Goal: Task Accomplishment & Management: Complete application form

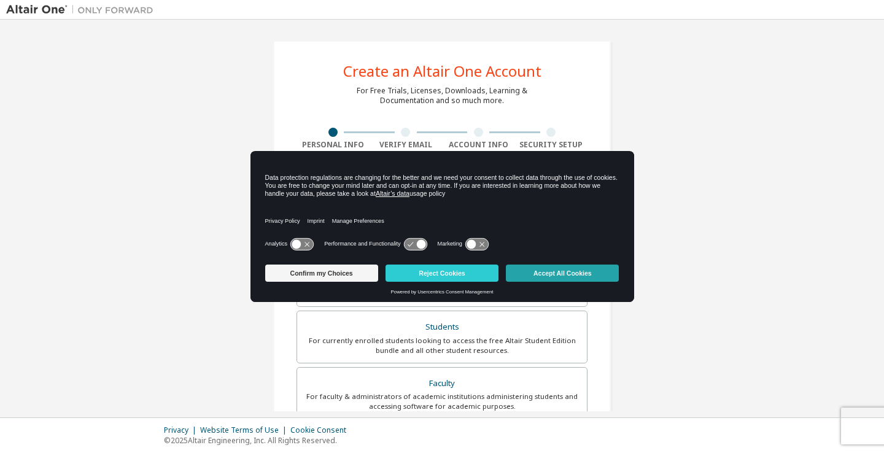
click at [523, 269] on button "Accept All Cookies" at bounding box center [562, 273] width 113 height 17
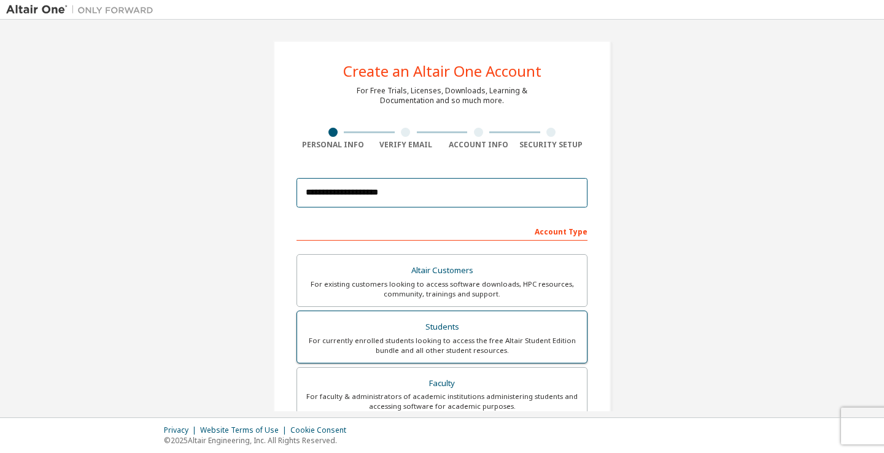
type input "**********"
click at [433, 326] on div "Students" at bounding box center [441, 327] width 275 height 17
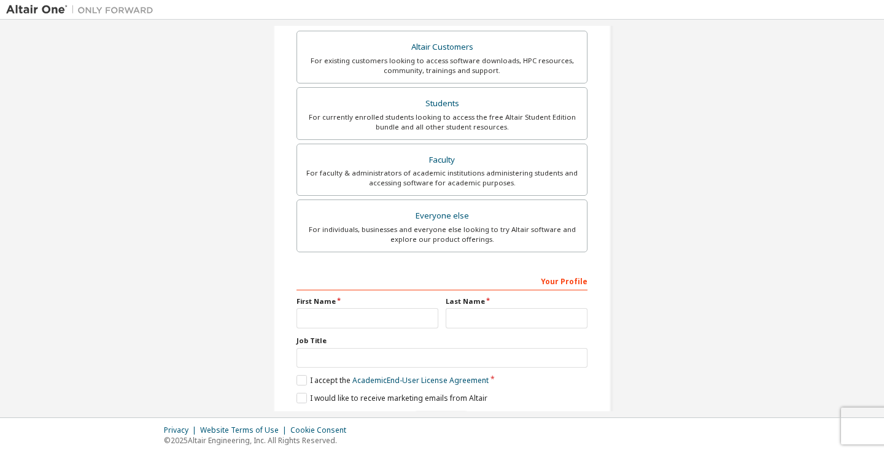
scroll to position [268, 0]
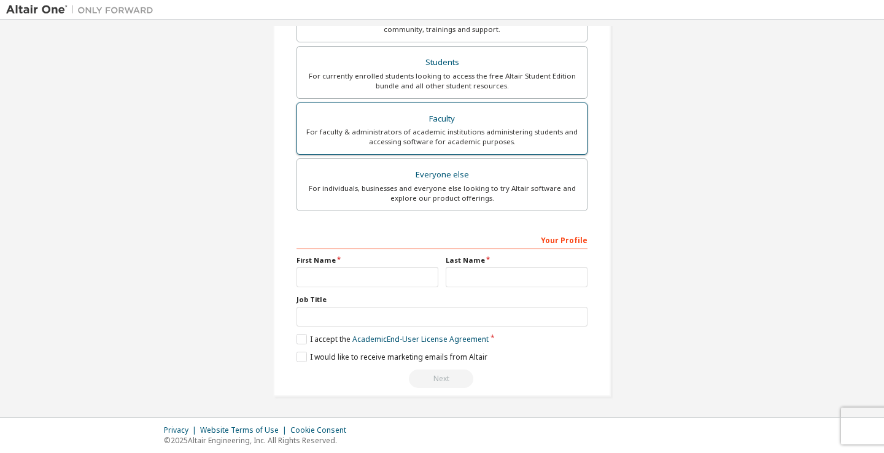
click at [335, 136] on div "For faculty & administrators of academic institutions administering students an…" at bounding box center [441, 137] width 275 height 20
type input "********"
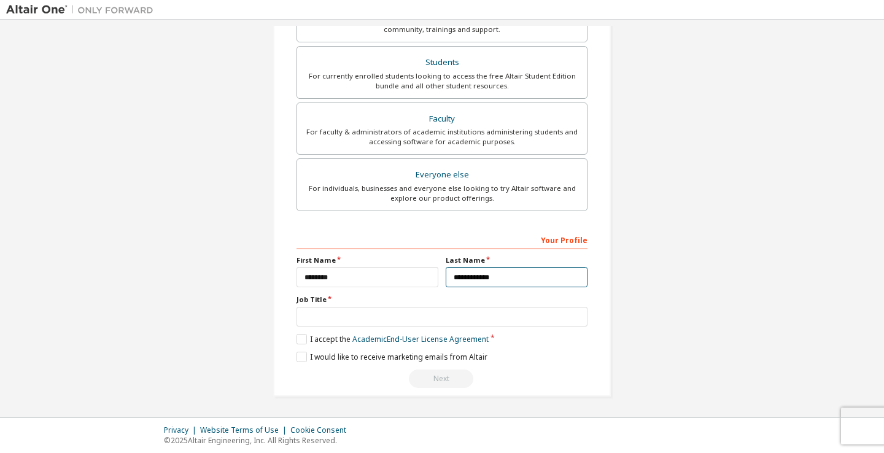
type input "**********"
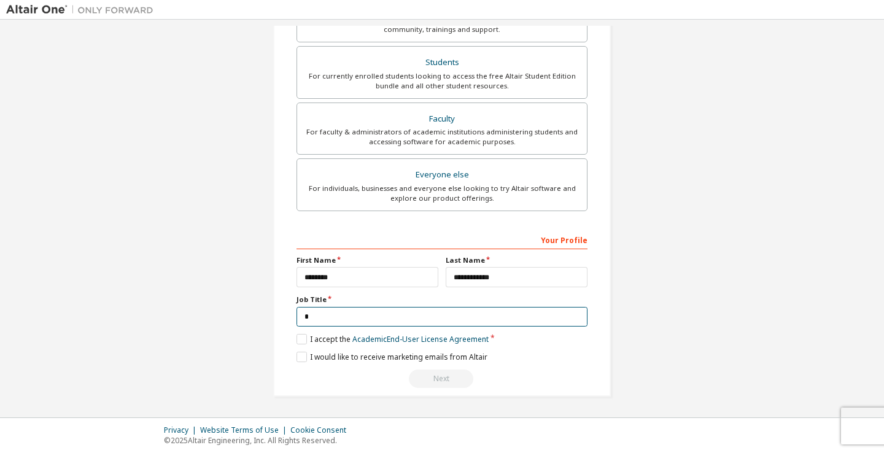
scroll to position [263, 0]
type input "*******"
click at [301, 343] on label "I accept the Academic End-User License Agreement" at bounding box center [392, 340] width 192 height 10
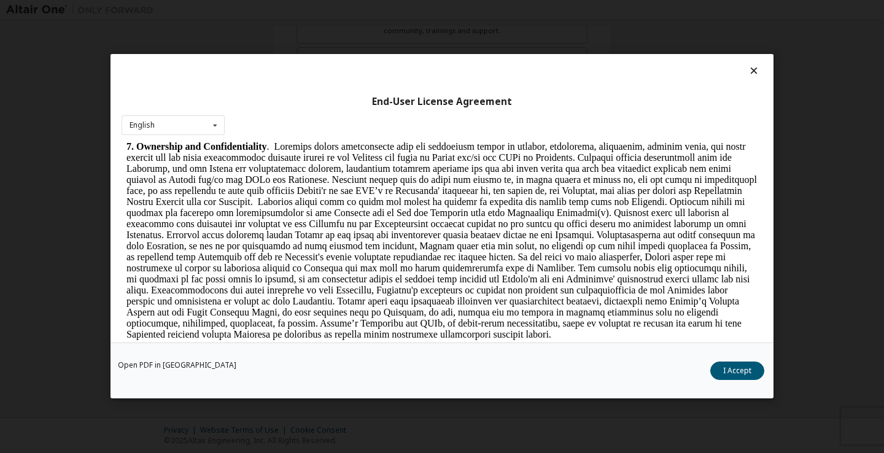
scroll to position [1160, 0]
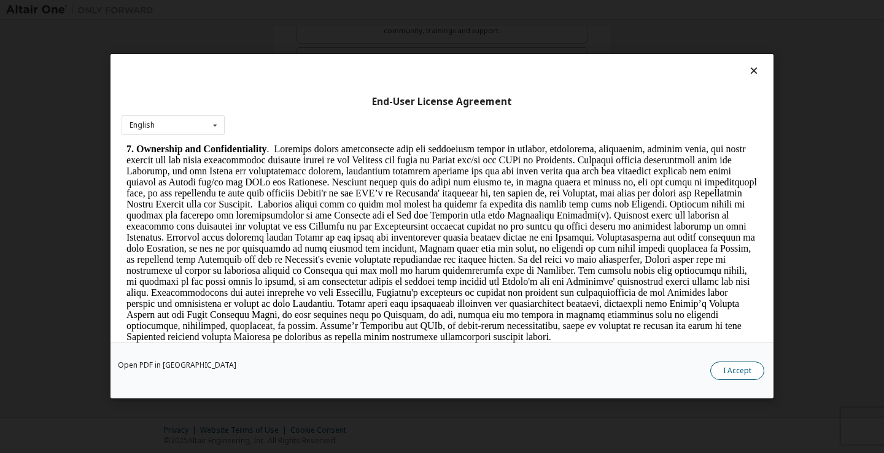
click at [743, 369] on button "I Accept" at bounding box center [737, 371] width 54 height 18
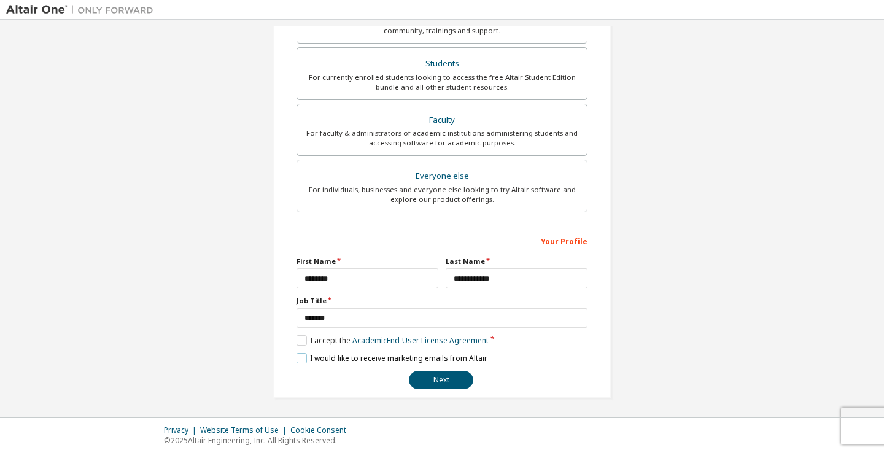
click at [303, 361] on label "I would like to receive marketing emails from Altair" at bounding box center [391, 358] width 191 height 10
click at [430, 372] on button "Next" at bounding box center [441, 380] width 64 height 18
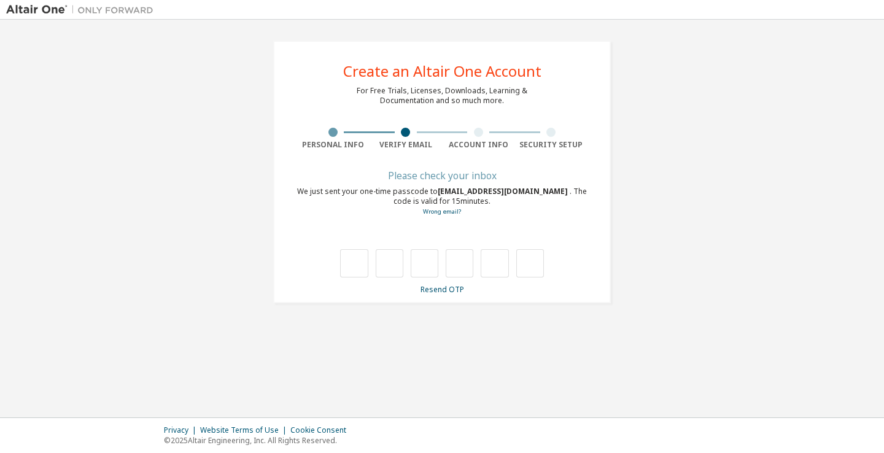
scroll to position [0, 0]
type input "*"
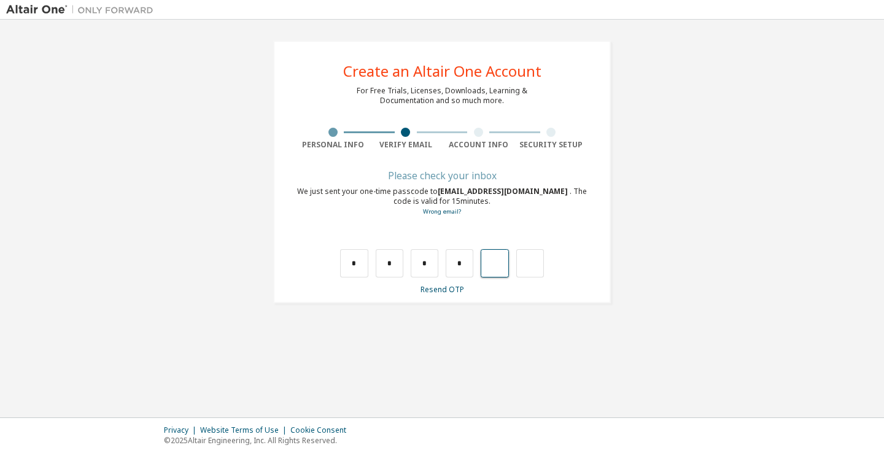
type input "*"
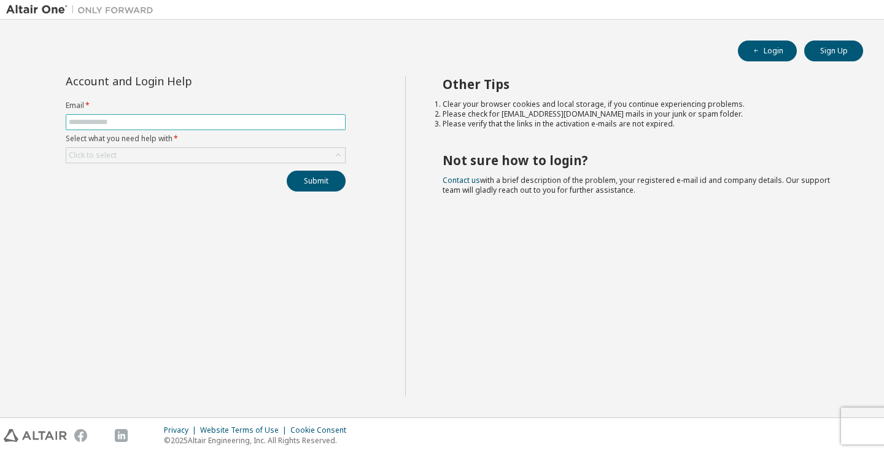
click at [192, 123] on input "text" at bounding box center [206, 122] width 274 height 10
click at [190, 226] on div "Account and Login Help Email * Select what you need help with * Click to select…" at bounding box center [205, 236] width 399 height 320
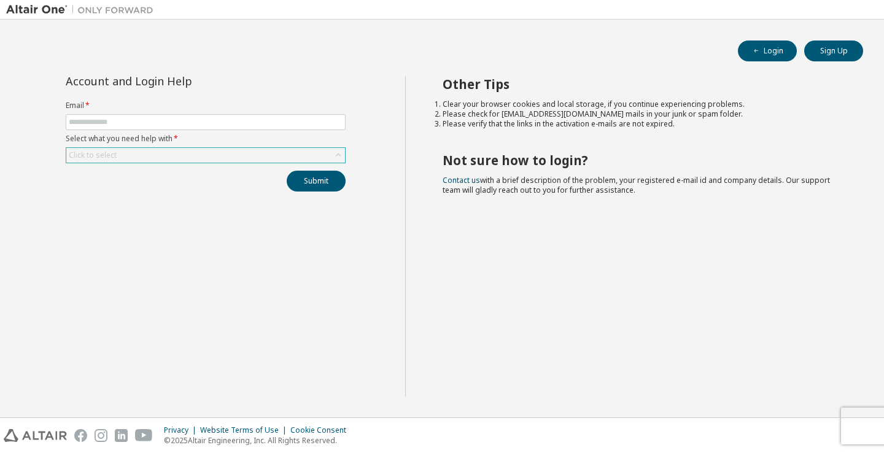
click at [152, 150] on div "Click to select" at bounding box center [205, 155] width 279 height 15
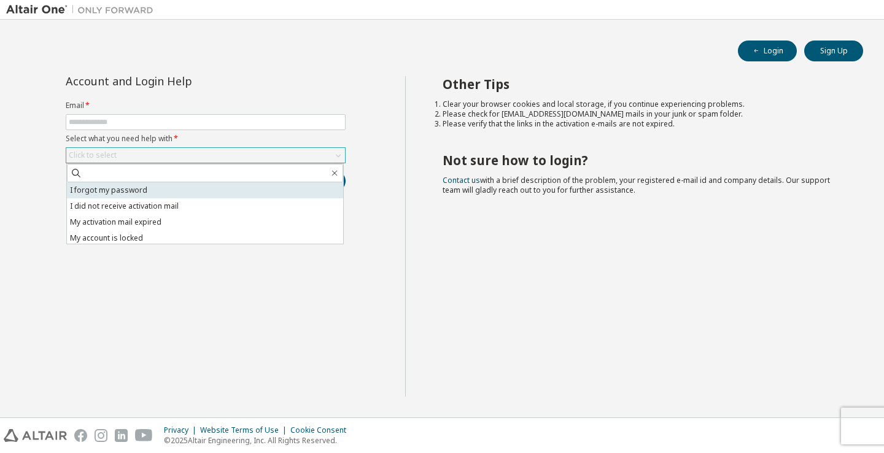
click at [137, 188] on li "I forgot my password" at bounding box center [205, 190] width 276 height 16
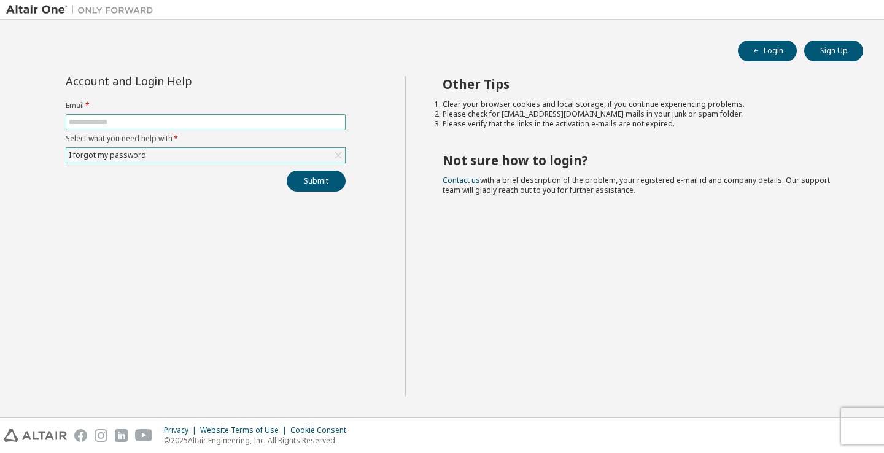
click at [148, 128] on span at bounding box center [206, 122] width 280 height 16
click at [155, 126] on input "text" at bounding box center [206, 122] width 274 height 10
click at [137, 289] on div "Account and Login Help Email * Select what you need help with * I forgot my pas…" at bounding box center [205, 236] width 399 height 320
click at [125, 126] on input "text" at bounding box center [206, 122] width 274 height 10
type input "******"
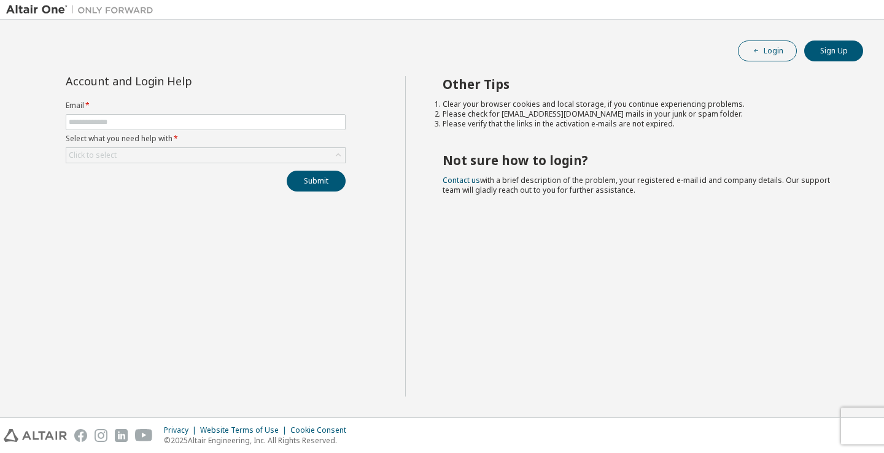
click at [760, 58] on button "Login" at bounding box center [767, 51] width 59 height 21
click at [236, 131] on form "Email * Select what you need help with * Click to select" at bounding box center [206, 132] width 280 height 63
click at [228, 119] on input "text" at bounding box center [206, 122] width 274 height 10
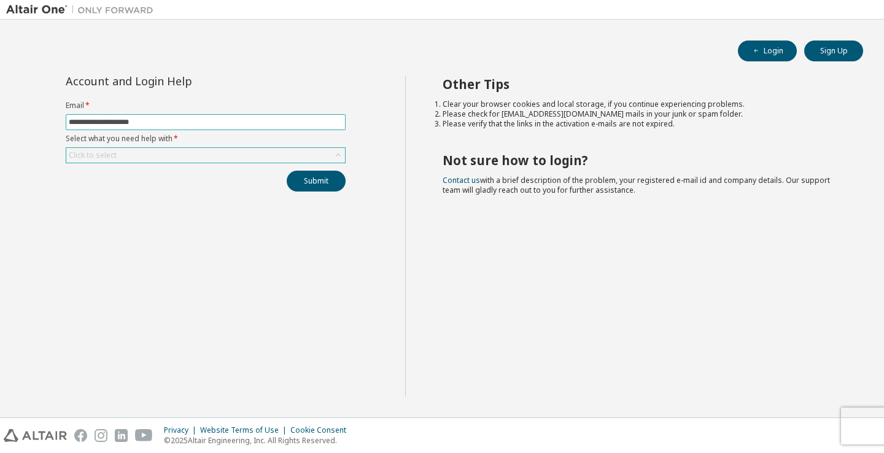
type input "**********"
click at [204, 154] on div "Click to select" at bounding box center [205, 155] width 279 height 15
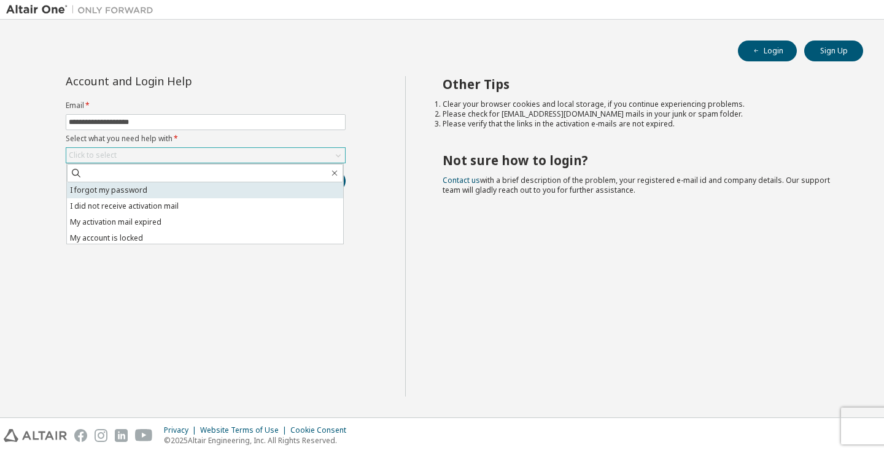
click at [204, 188] on li "I forgot my password" at bounding box center [205, 190] width 276 height 16
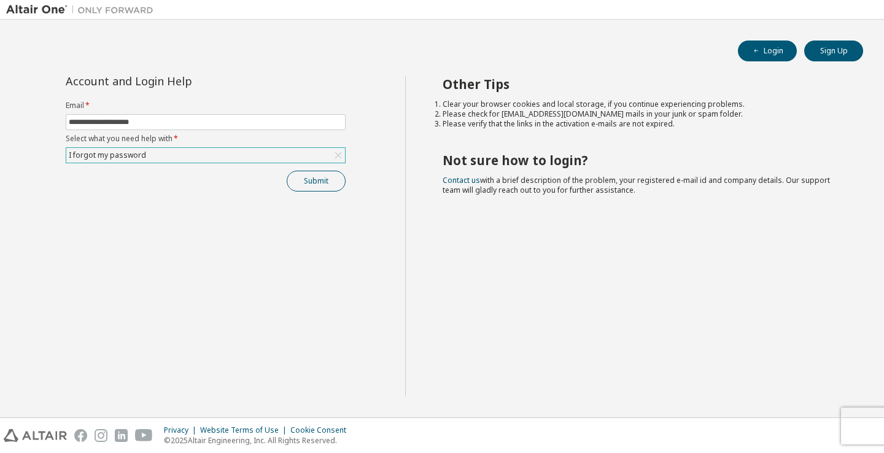
click at [312, 179] on button "Submit" at bounding box center [316, 181] width 59 height 21
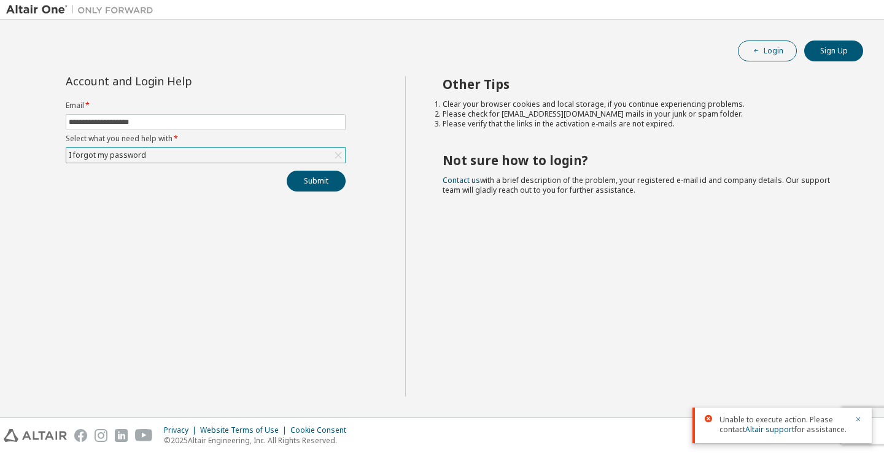
click at [773, 50] on button "Login" at bounding box center [767, 51] width 59 height 21
